Goal: Task Accomplishment & Management: Use online tool/utility

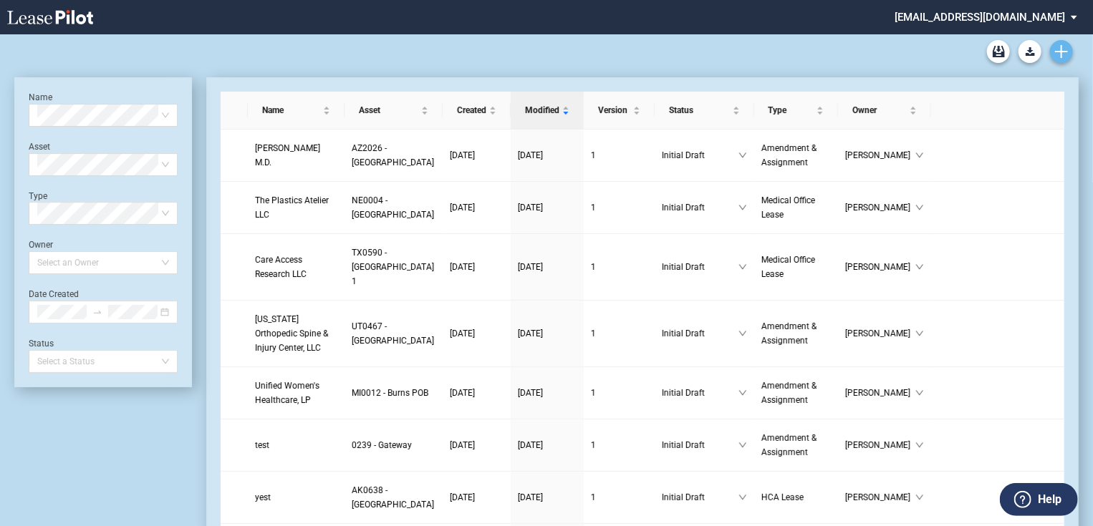
click at [1059, 54] on icon "Create new document" at bounding box center [1061, 51] width 13 height 13
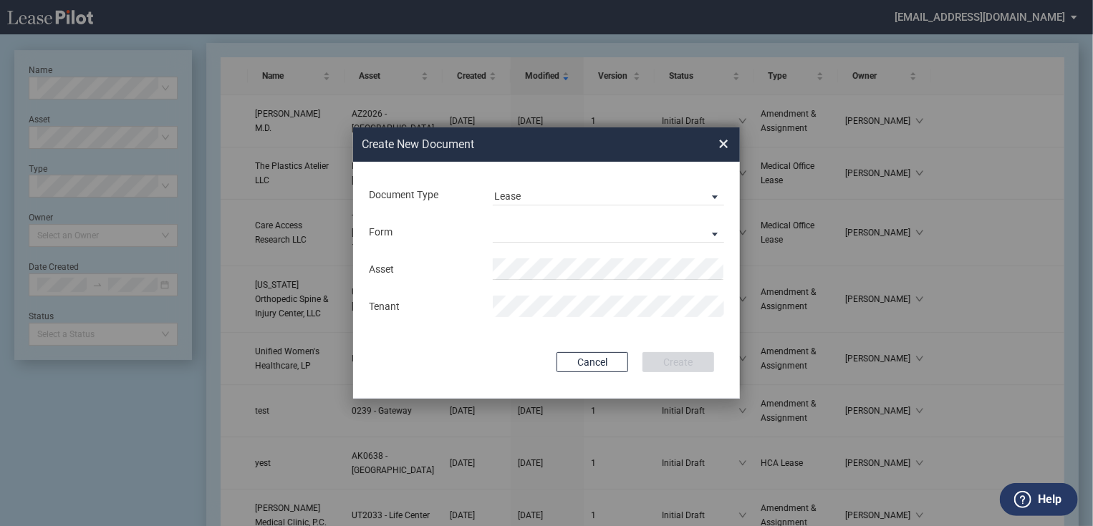
click at [522, 215] on div "Form Medical Office Lease Scottsdale Lease Louisville Lease 1370 Medical Place …" at bounding box center [546, 231] width 358 height 37
click at [526, 227] on md-select "Medical Office Lease Scottsdale Lease Louisville Lease 1370 Medical Place Lease…" at bounding box center [608, 231] width 231 height 21
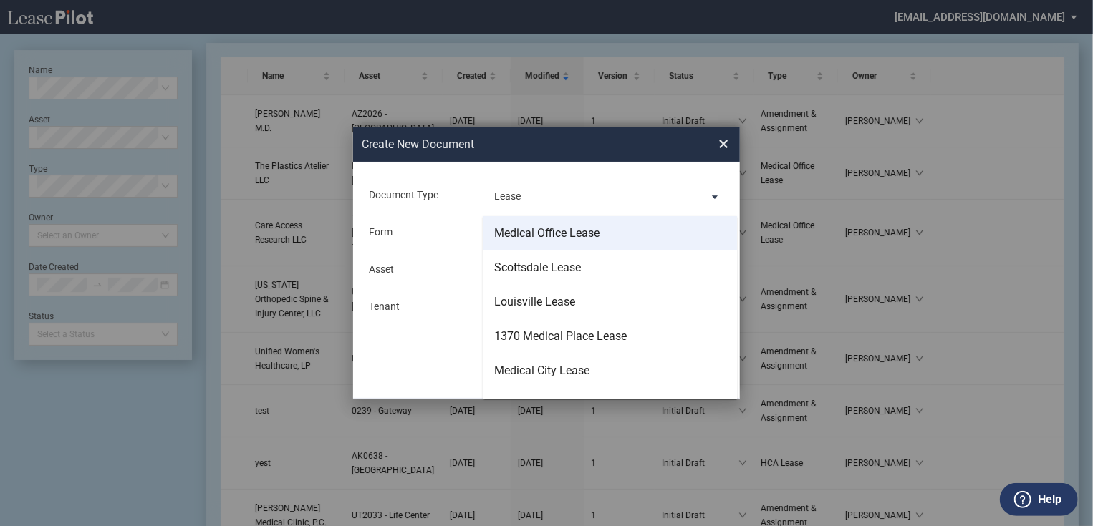
click at [530, 247] on md-option "Medical Office Lease" at bounding box center [610, 233] width 254 height 34
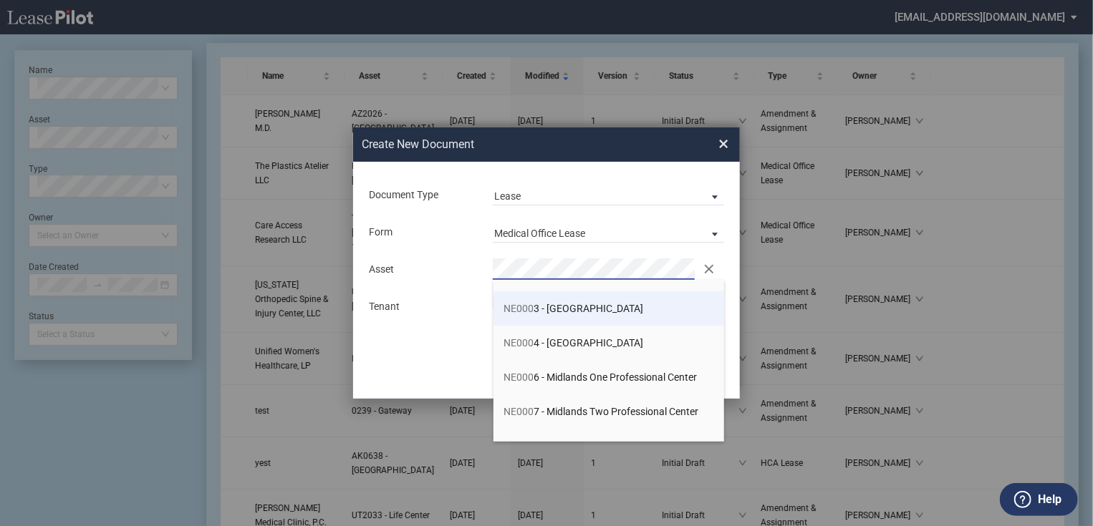
scroll to position [113, 0]
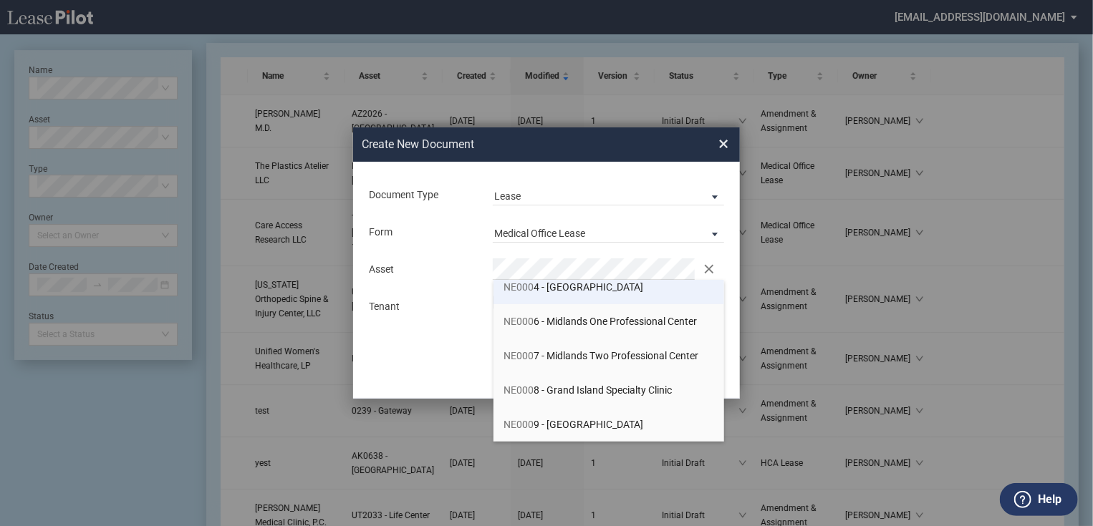
click at [599, 284] on span "NE000 4 - Lakeside Two Professional Center" at bounding box center [574, 286] width 140 height 11
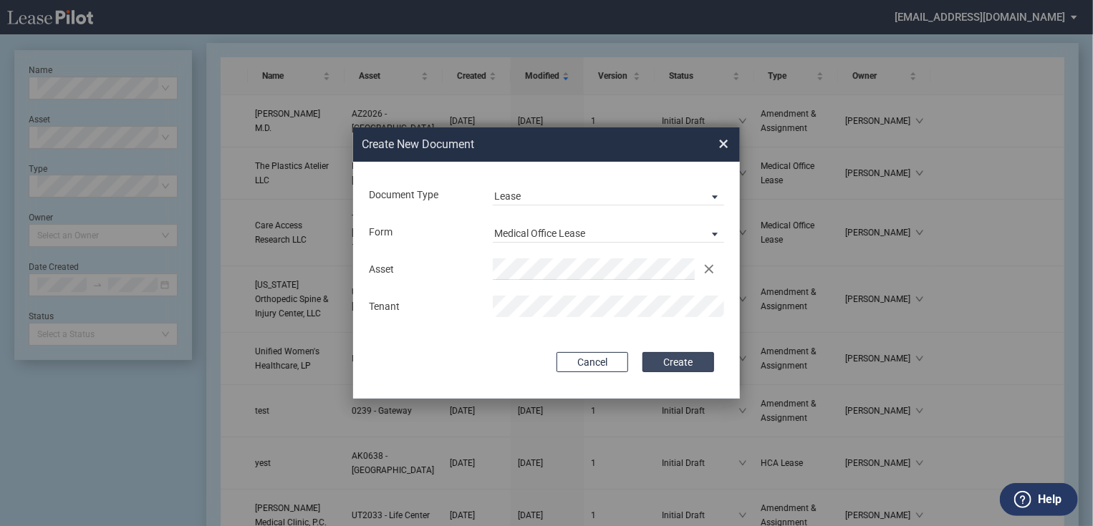
click at [683, 360] on button "Create" at bounding box center [678, 362] width 72 height 20
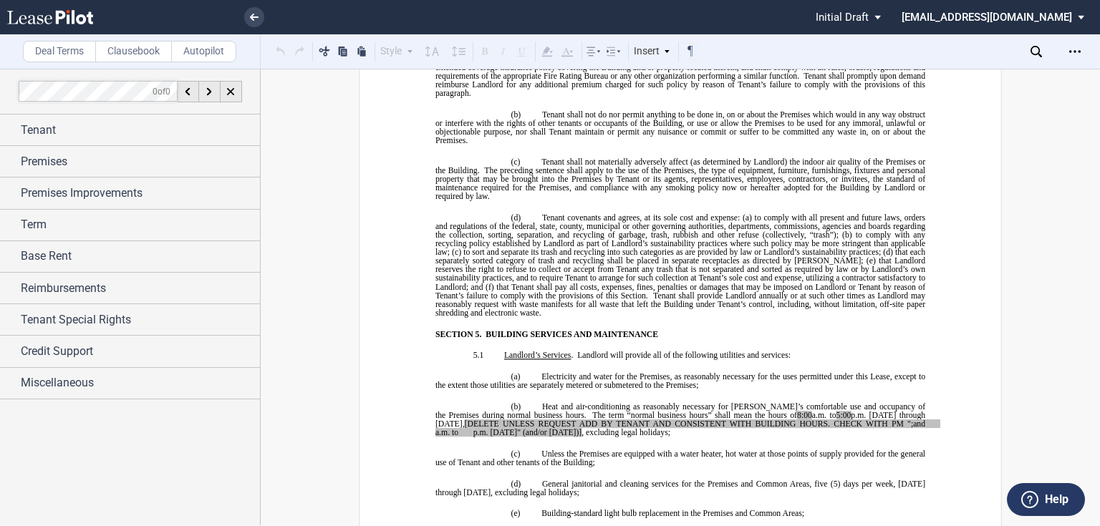
scroll to position [3723, 0]
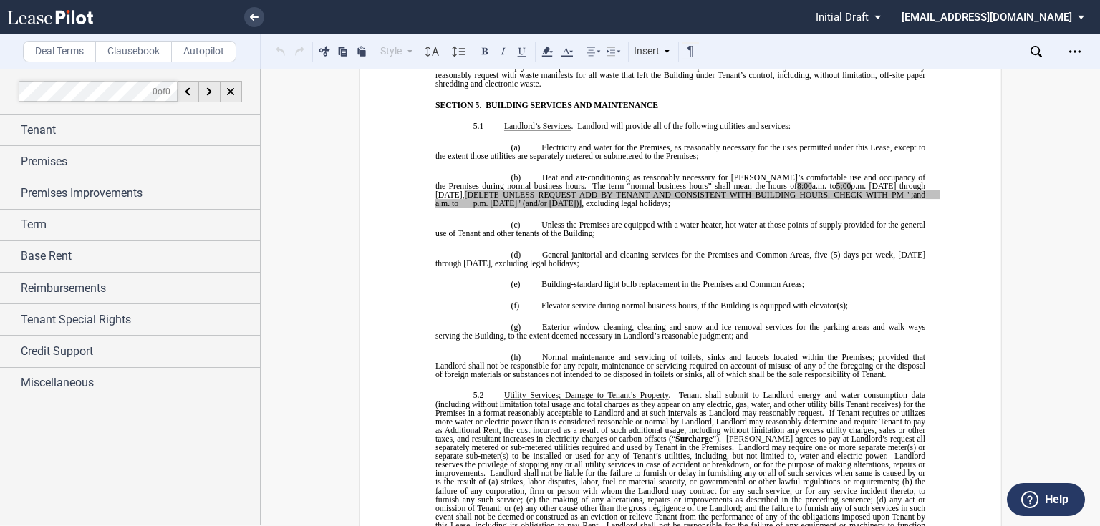
drag, startPoint x: 503, startPoint y: 167, endPoint x: 653, endPoint y: 195, distance: 152.9
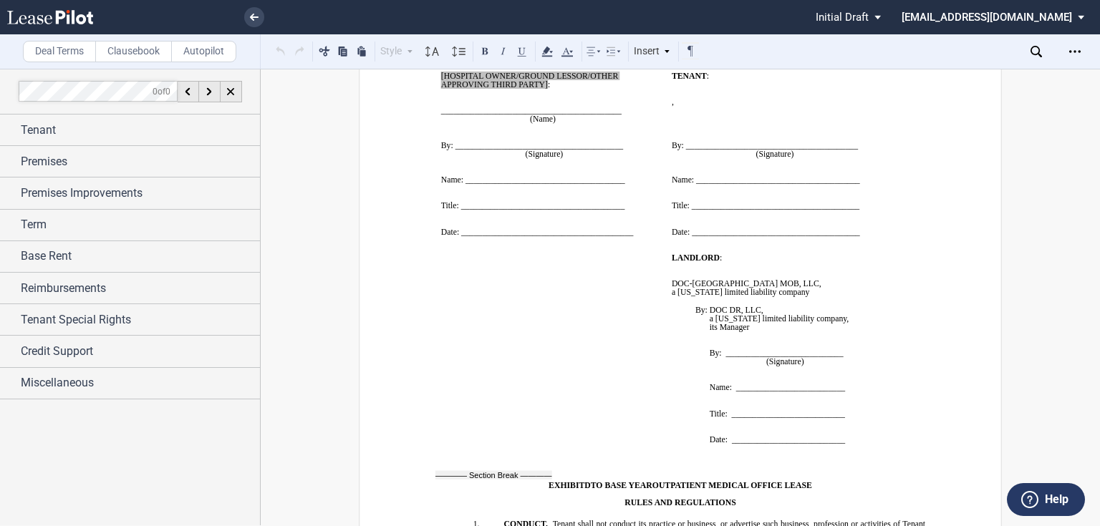
scroll to position [13060, 0]
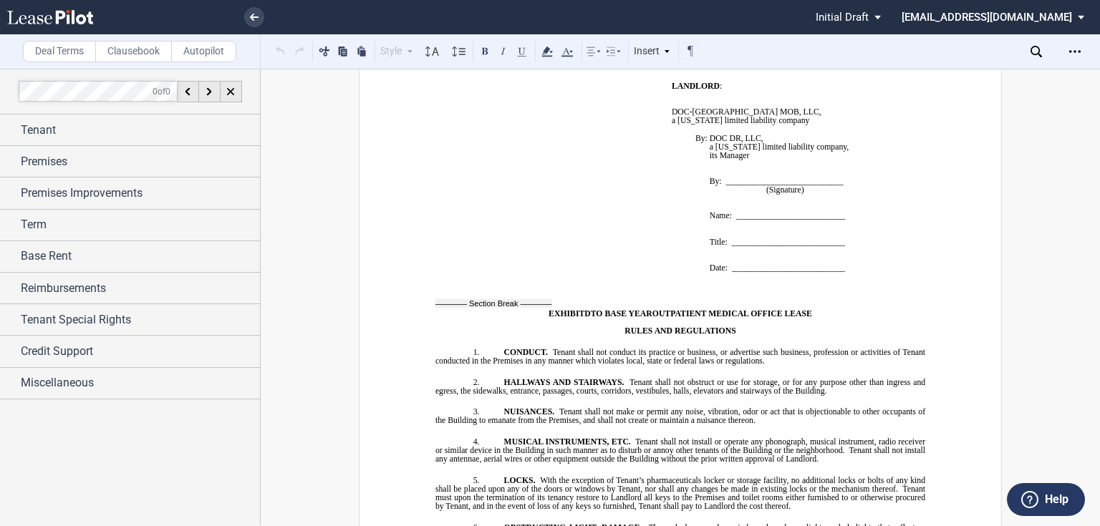
drag, startPoint x: 536, startPoint y: 324, endPoint x: 446, endPoint y: 298, distance: 93.1
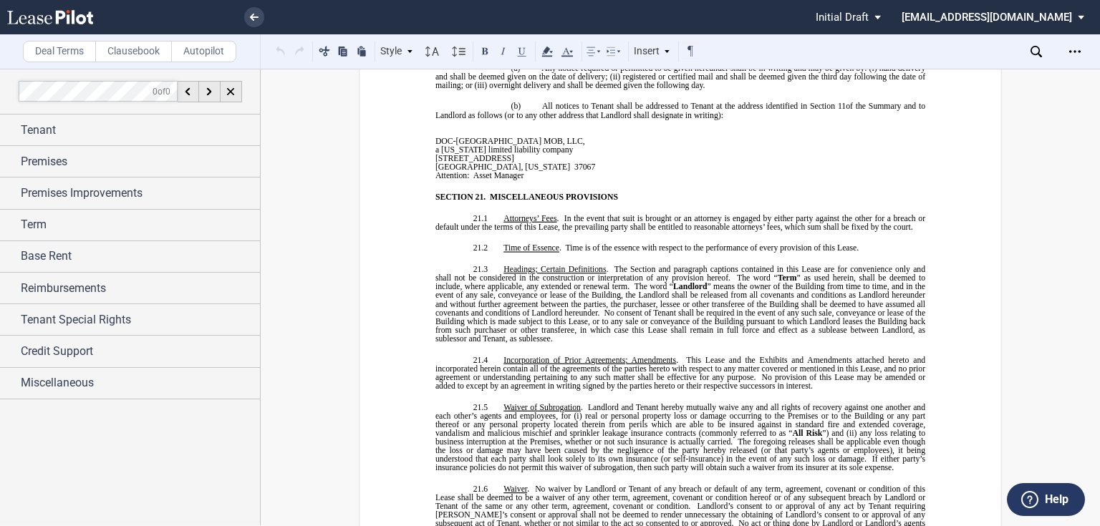
scroll to position [9337, 0]
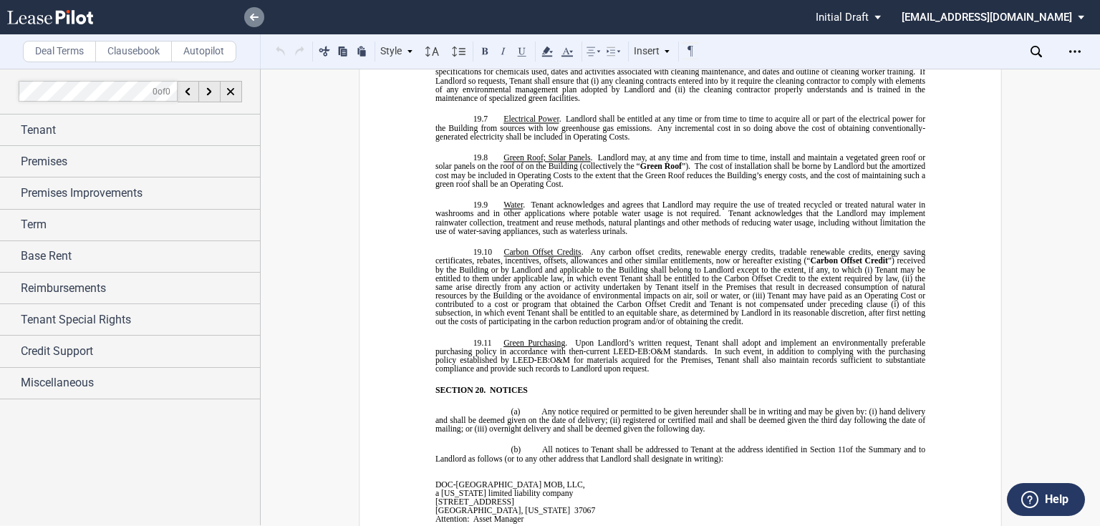
click at [263, 17] on link at bounding box center [254, 17] width 20 height 20
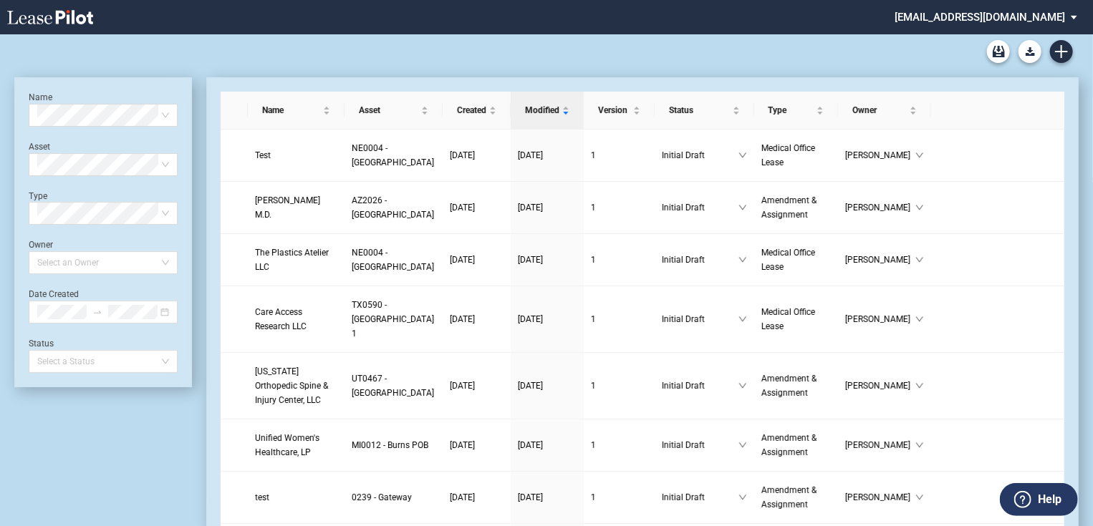
click at [1066, 17] on md-select "jlarce@healthpeak.com Admin Area Settings Sign Out" at bounding box center [991, 16] width 196 height 32
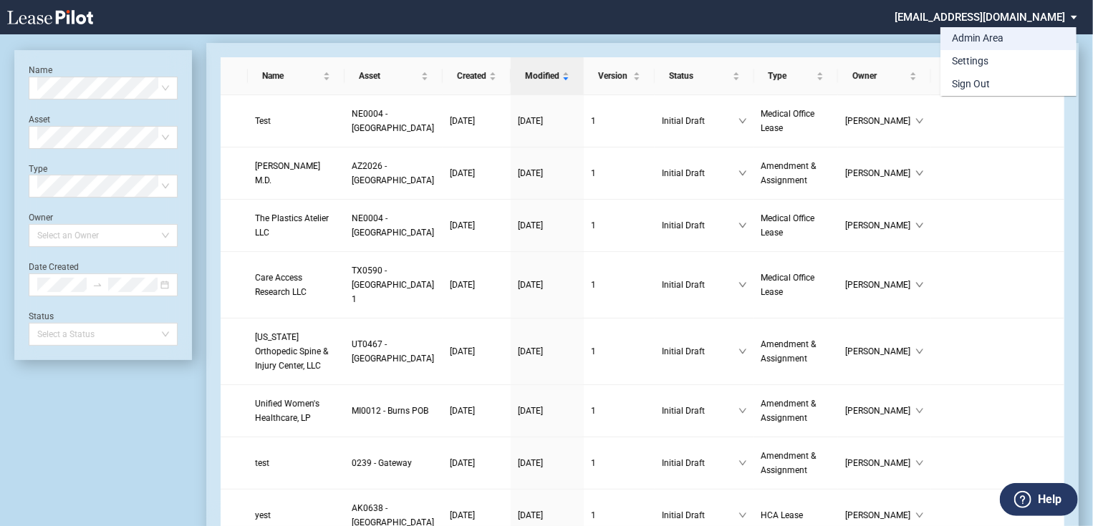
click at [989, 42] on div "Admin Area" at bounding box center [978, 39] width 52 height 14
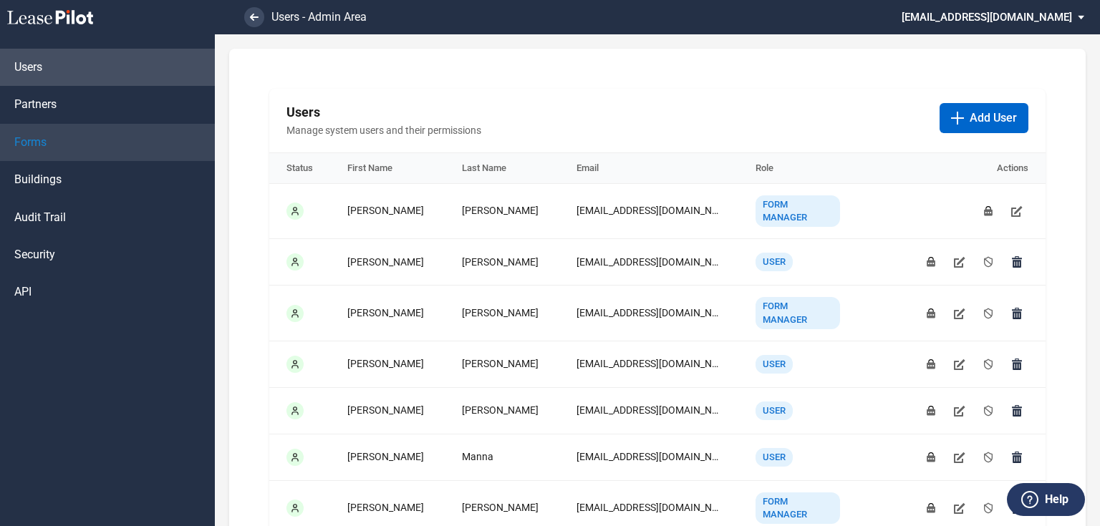
click at [50, 146] on link "Forms" at bounding box center [107, 142] width 215 height 37
click at [49, 145] on link "Forms" at bounding box center [107, 142] width 215 height 37
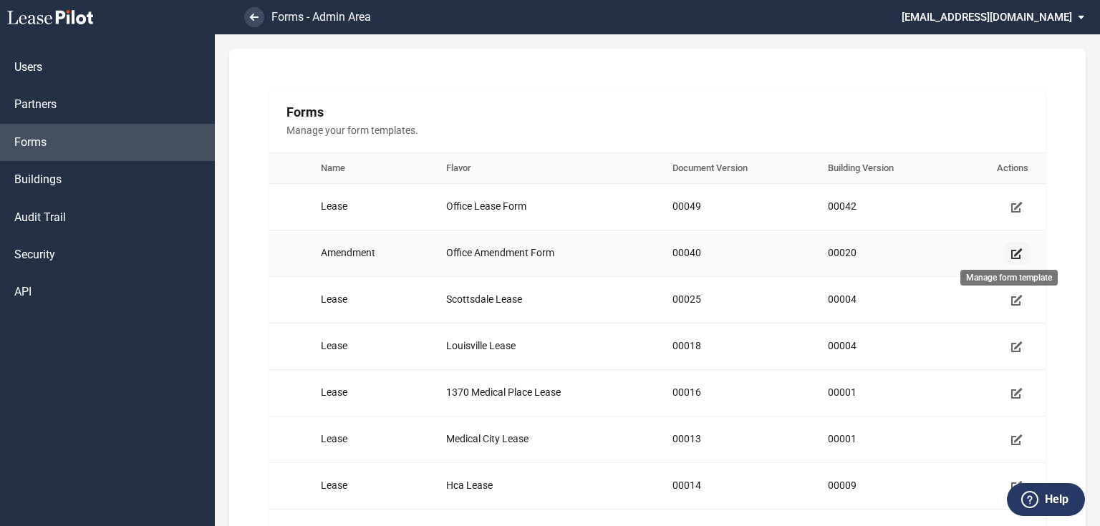
click at [1005, 254] on link "Manage form template" at bounding box center [1016, 253] width 23 height 23
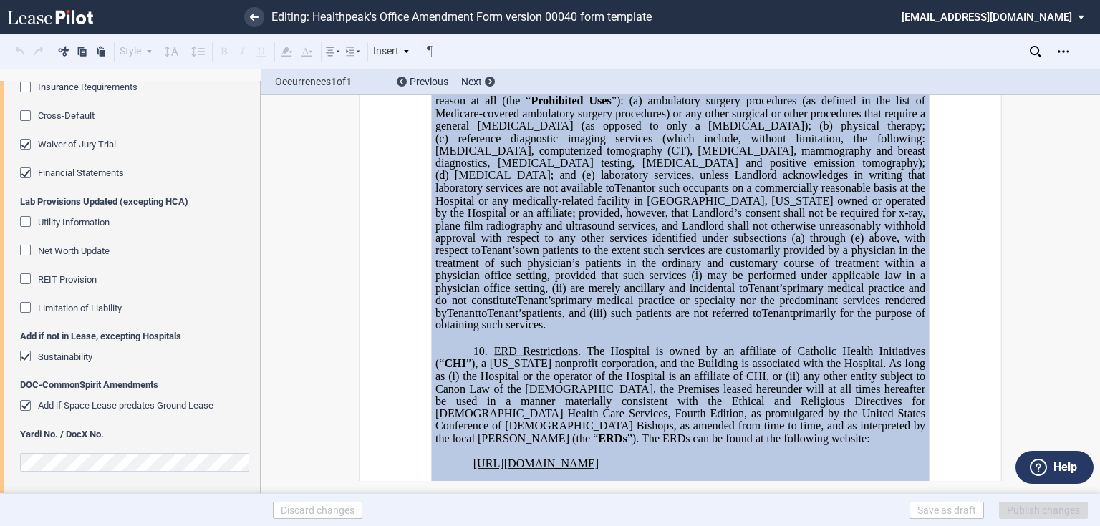
scroll to position [1887, 0]
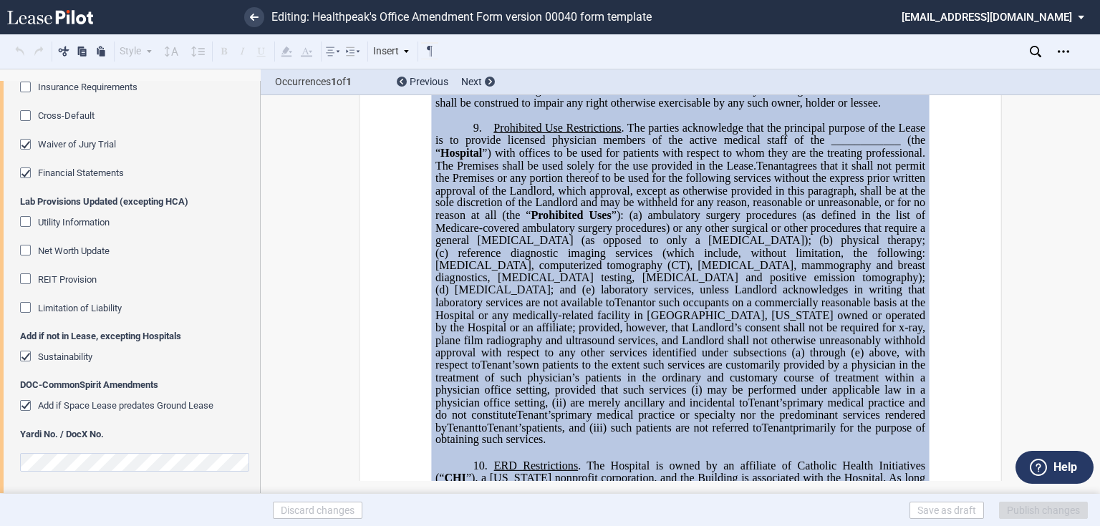
drag, startPoint x: 25, startPoint y: 407, endPoint x: 106, endPoint y: 326, distance: 114.4
click at [25, 406] on div "Add if Space Lease predates Ground Lease" at bounding box center [27, 407] width 14 height 14
